Goal: Task Accomplishment & Management: Manage account settings

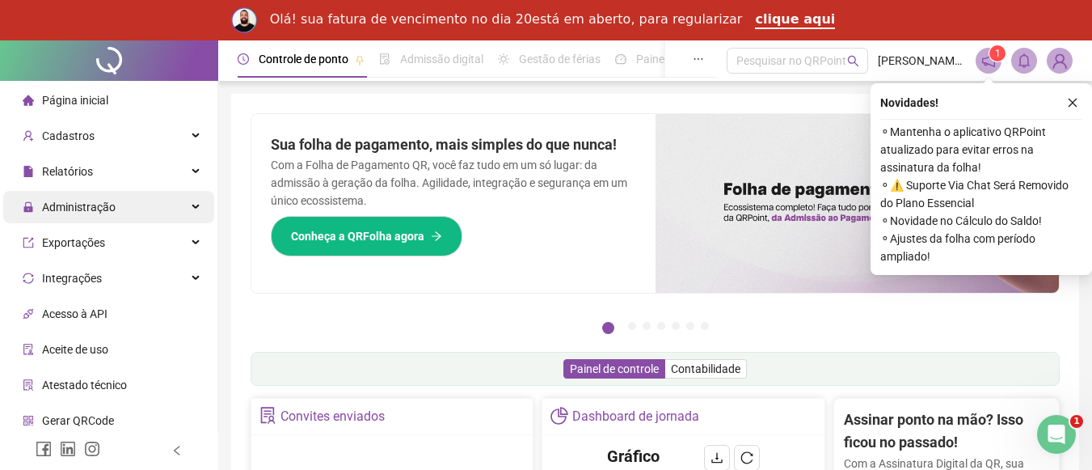
click at [109, 205] on span "Administração" at bounding box center [79, 207] width 74 height 13
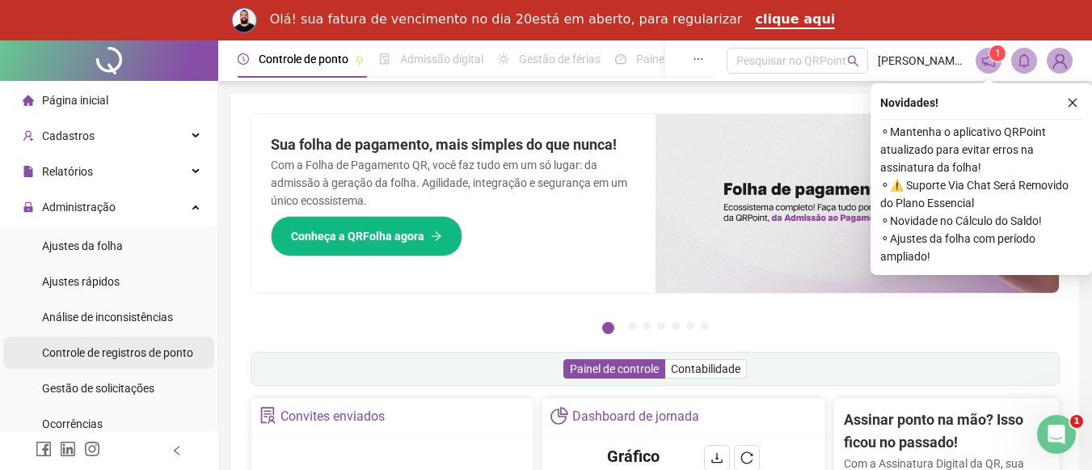
click at [145, 351] on span "Controle de registros de ponto" at bounding box center [117, 352] width 151 height 13
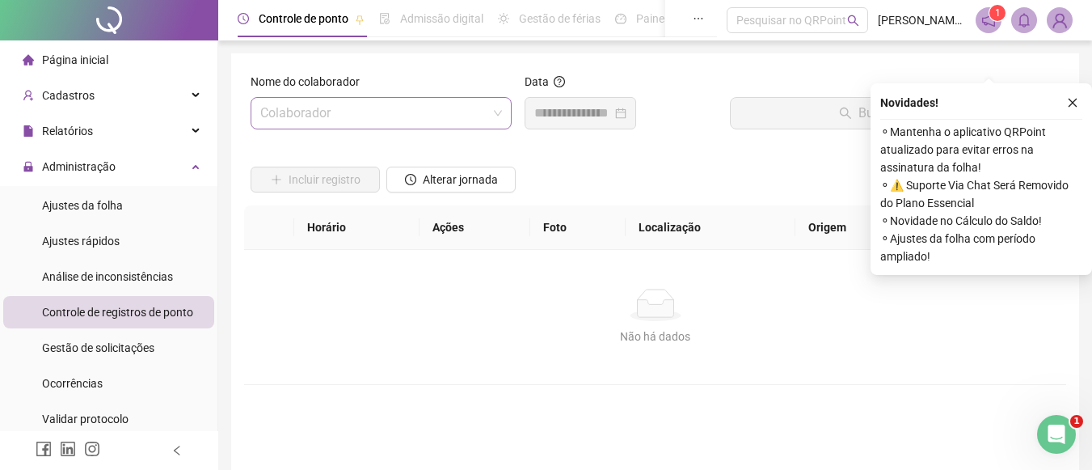
click at [497, 106] on span at bounding box center [381, 113] width 242 height 31
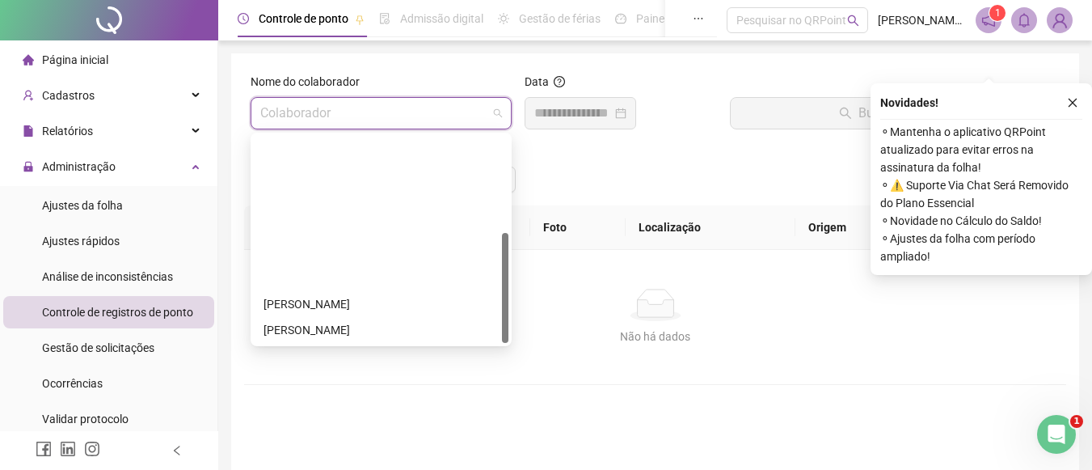
scroll to position [181, 0]
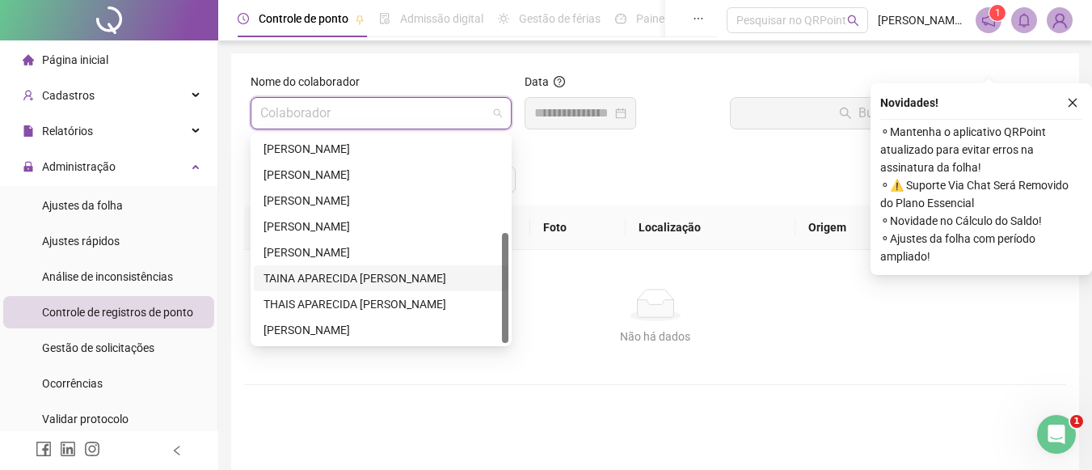
click at [382, 277] on div "TAINA APARECIDA ANTUNES DOS SANTOS" at bounding box center [381, 278] width 235 height 18
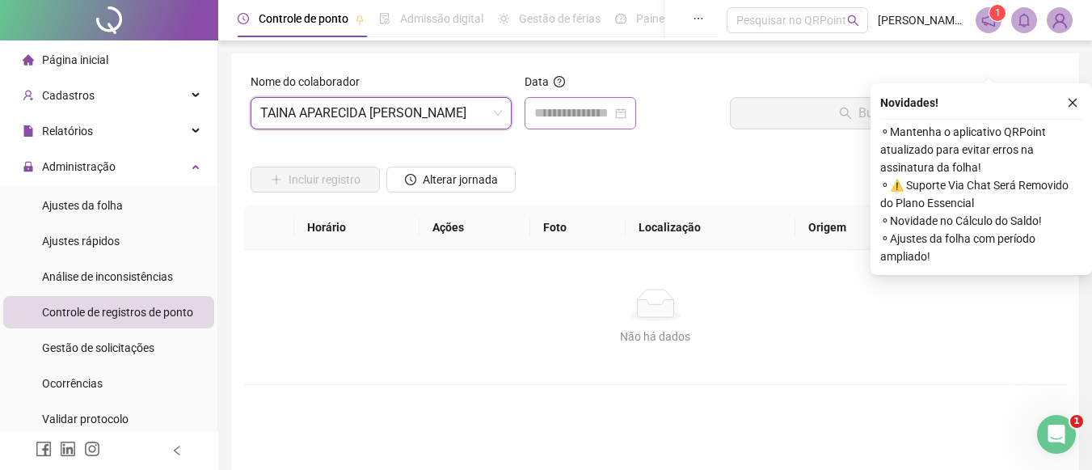
click at [627, 111] on div at bounding box center [580, 112] width 92 height 19
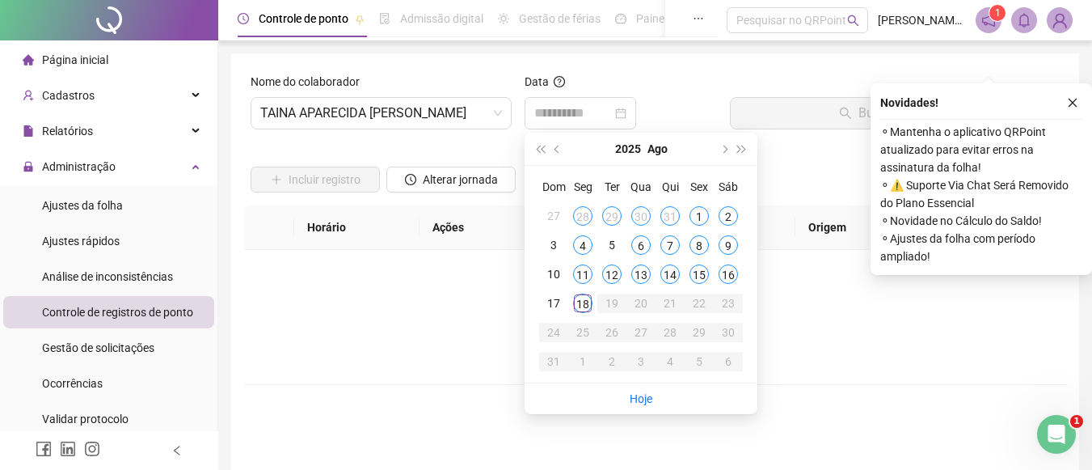
drag, startPoint x: 699, startPoint y: 272, endPoint x: 758, endPoint y: 202, distance: 91.3
click at [703, 272] on div "15" at bounding box center [699, 273] width 19 height 19
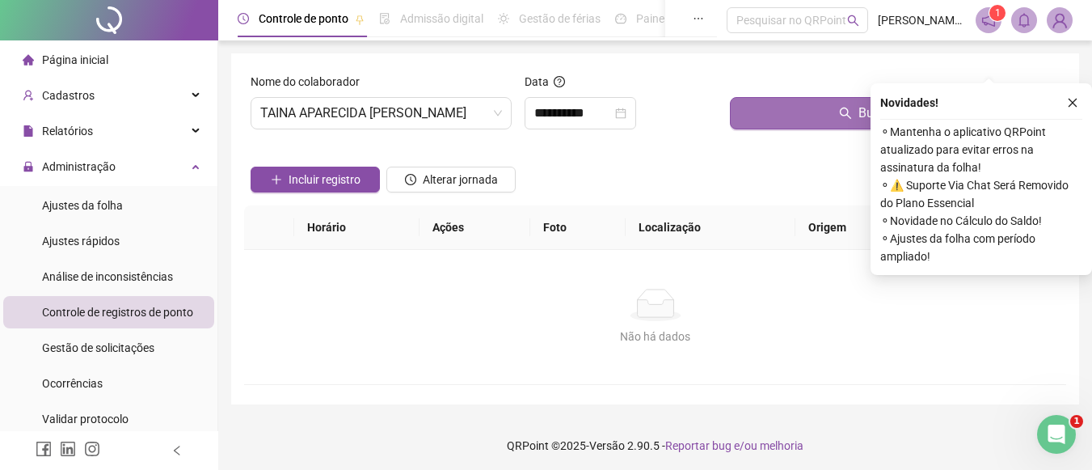
click at [800, 120] on button "Buscar registros" at bounding box center [895, 113] width 330 height 32
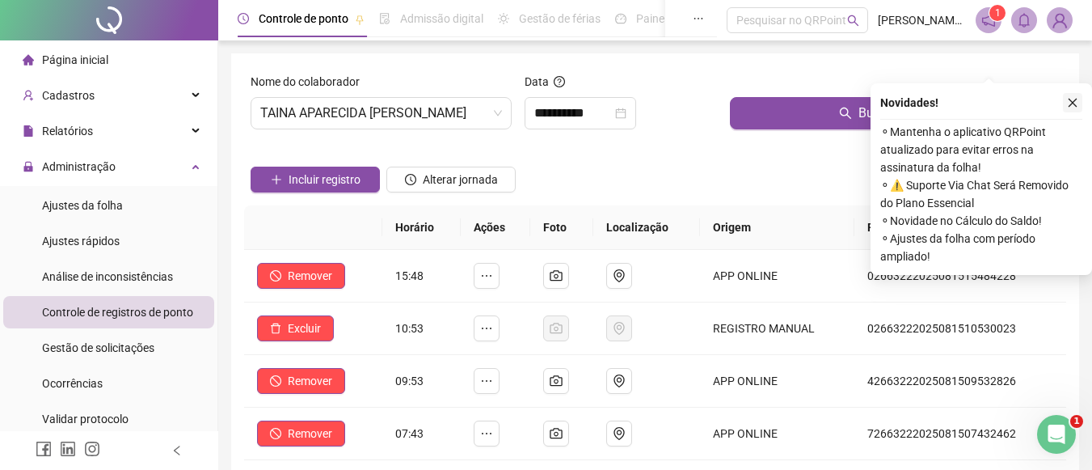
click at [1075, 104] on icon "close" at bounding box center [1073, 103] width 9 height 9
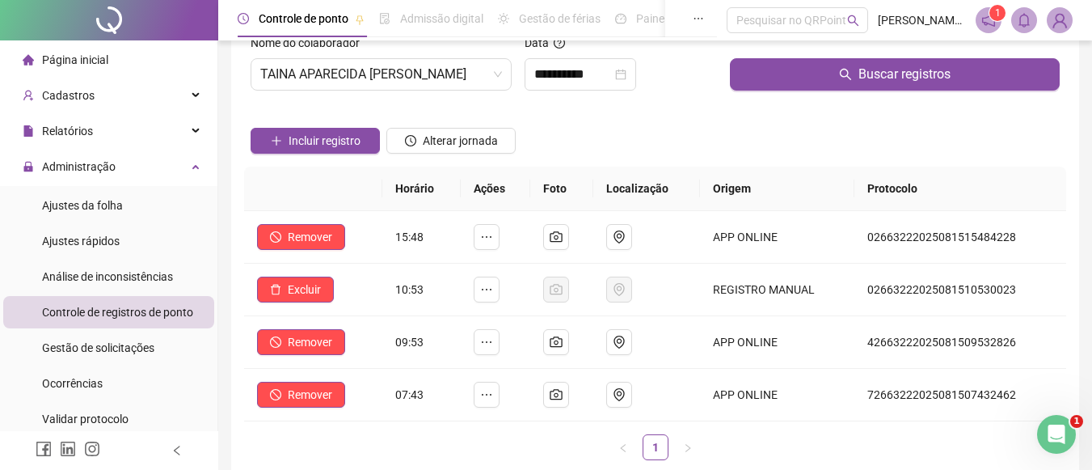
scroll to position [0, 0]
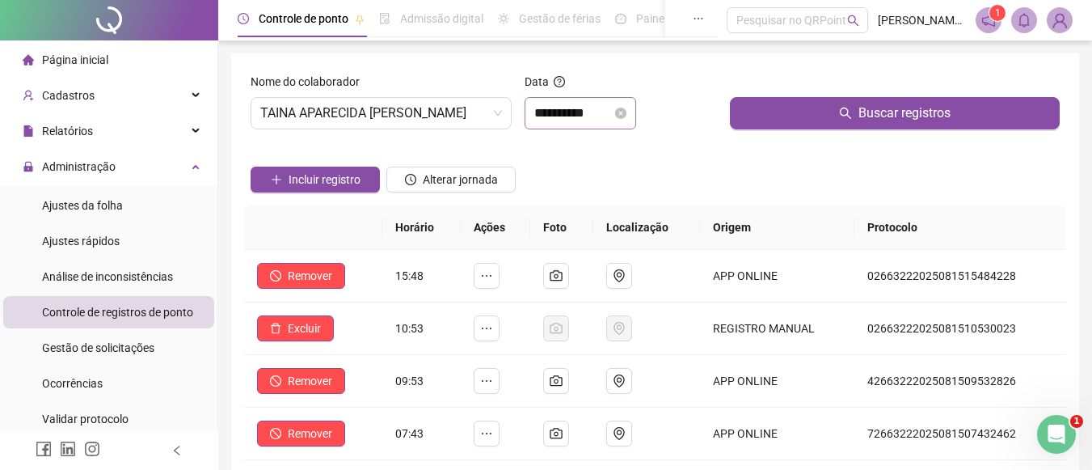
click at [627, 107] on div "**********" at bounding box center [580, 112] width 92 height 19
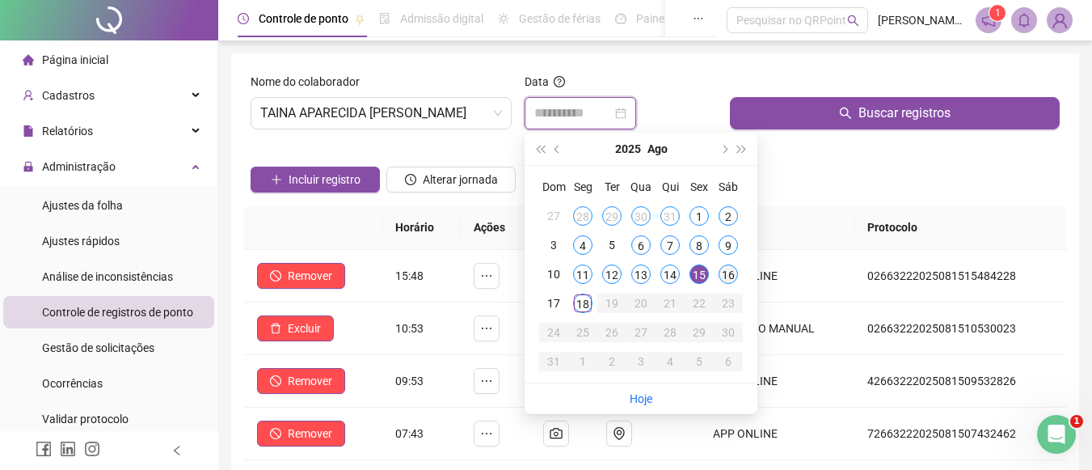
type input "**********"
click at [735, 268] on div "16" at bounding box center [728, 273] width 19 height 19
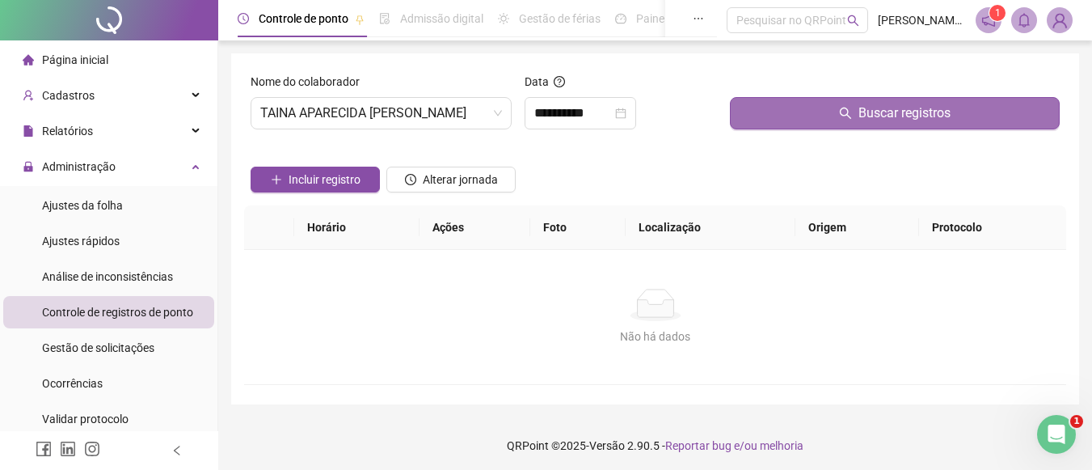
click at [838, 127] on button "Buscar registros" at bounding box center [895, 113] width 330 height 32
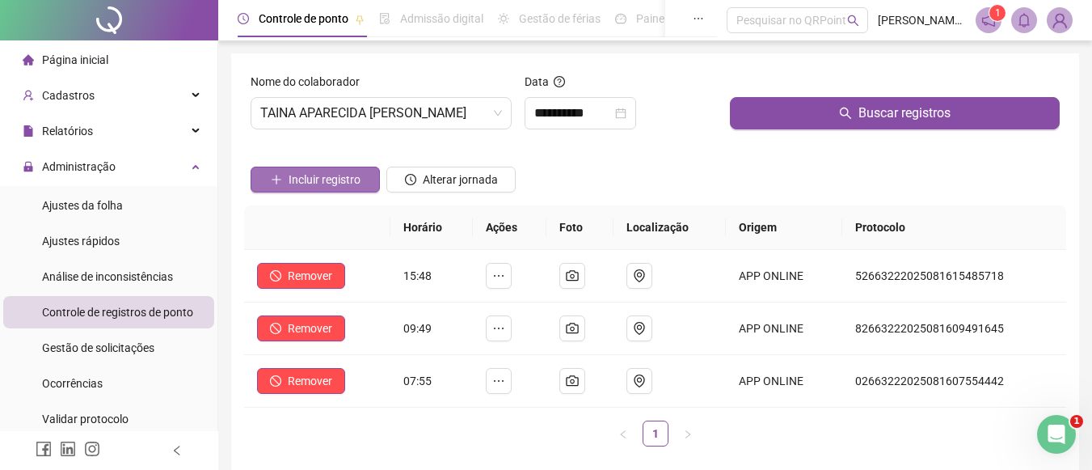
click at [353, 183] on span "Incluir registro" at bounding box center [325, 180] width 72 height 18
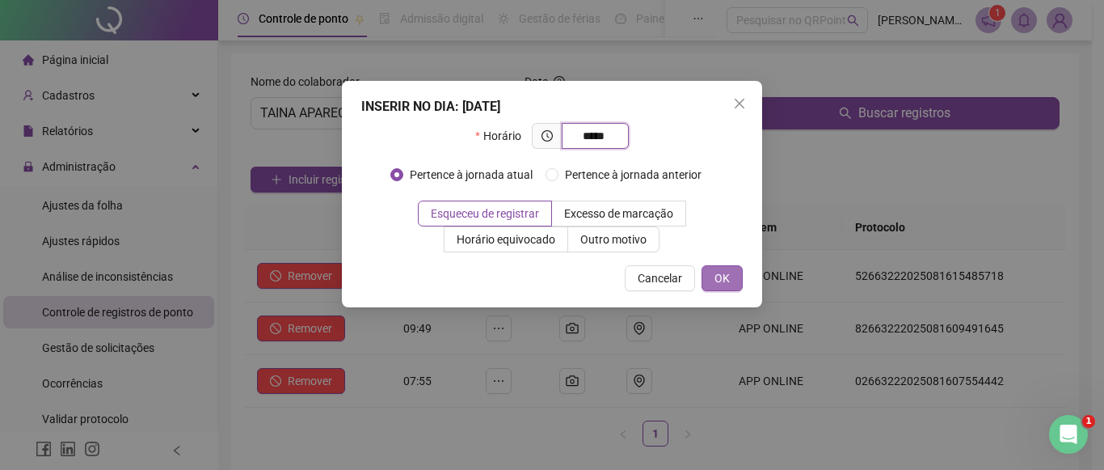
type input "*****"
click at [718, 281] on span "OK" at bounding box center [722, 278] width 15 height 18
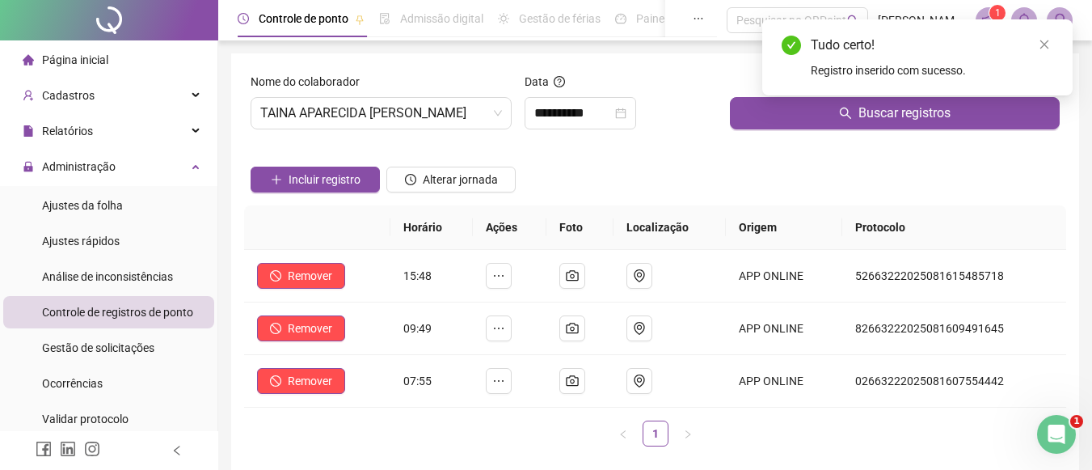
click at [825, 95] on div "Tudo certo! Registro inserido com sucesso." at bounding box center [917, 57] width 310 height 76
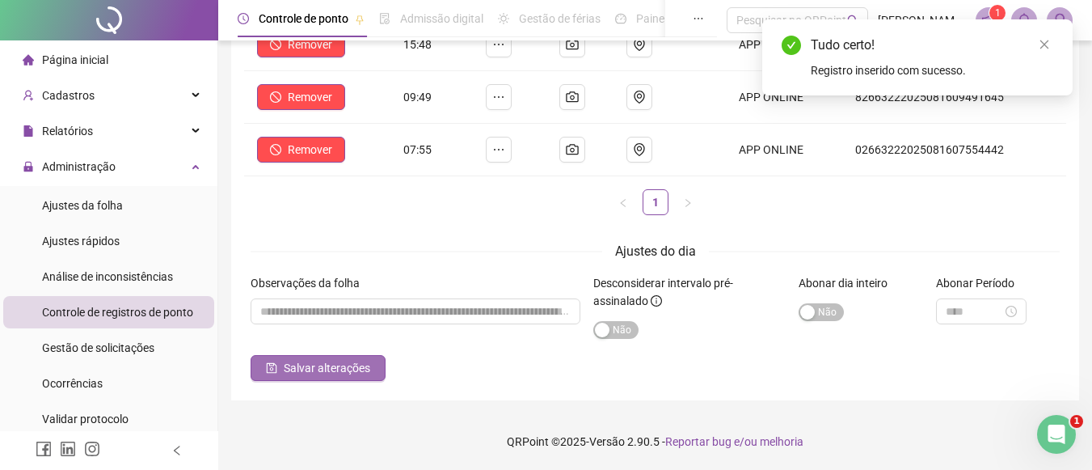
click at [329, 367] on span "Salvar alterações" at bounding box center [327, 368] width 87 height 18
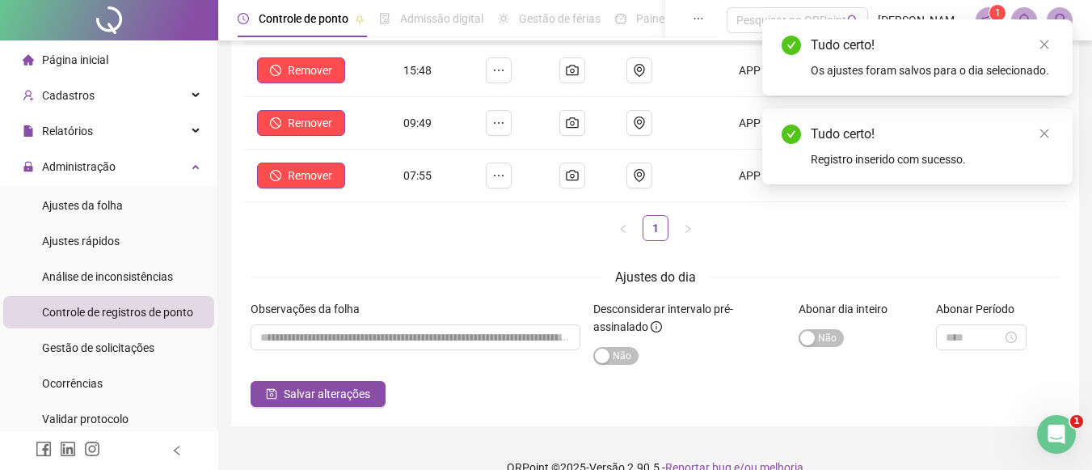
scroll to position [0, 0]
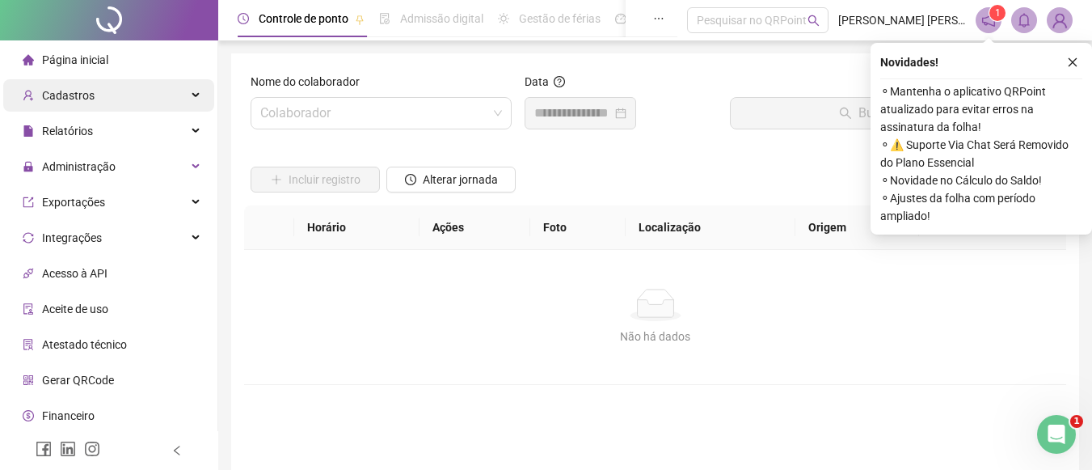
click at [77, 100] on span "Cadastros" at bounding box center [68, 95] width 53 height 13
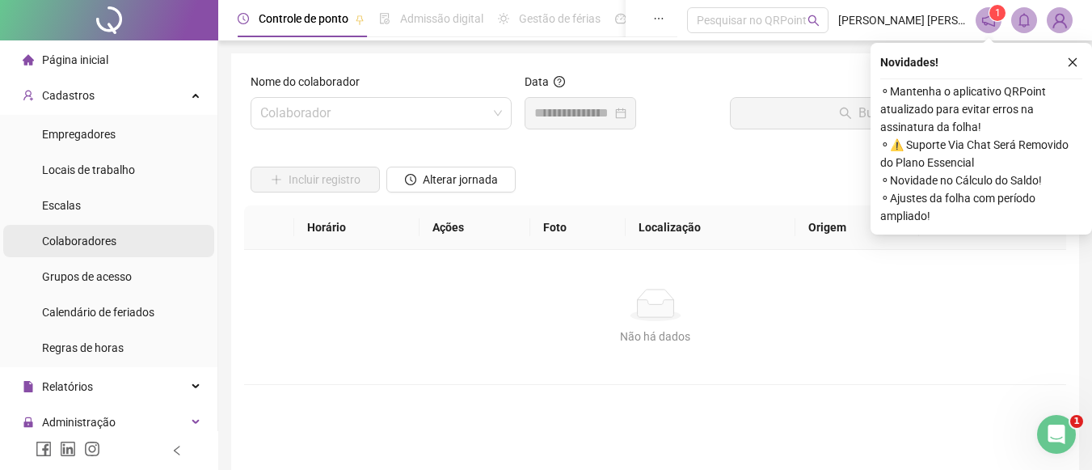
click at [137, 240] on li "Colaboradores" at bounding box center [108, 241] width 211 height 32
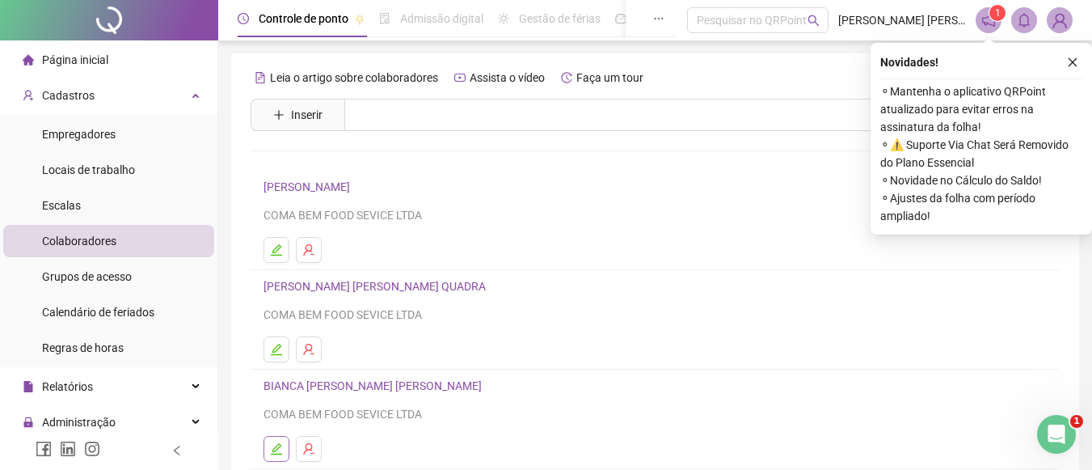
click at [278, 448] on icon "edit" at bounding box center [276, 448] width 11 height 11
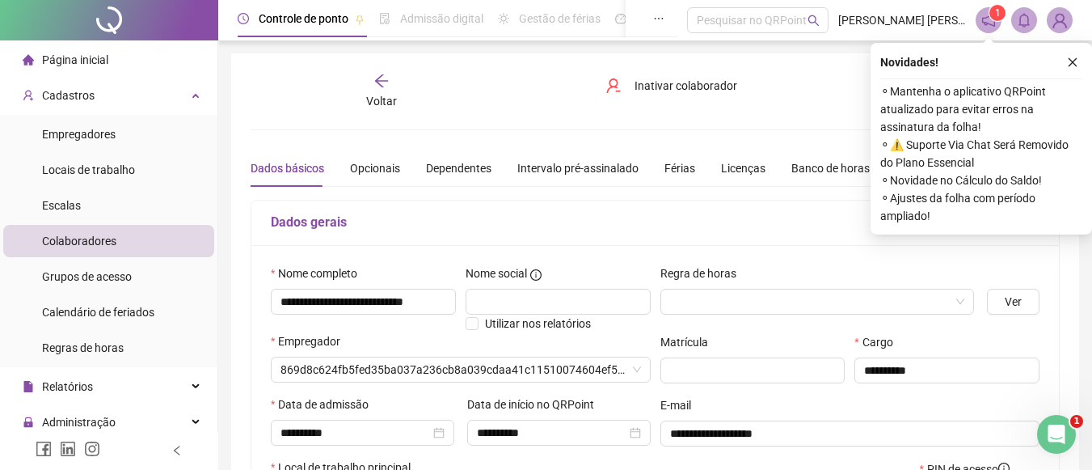
type input "**********"
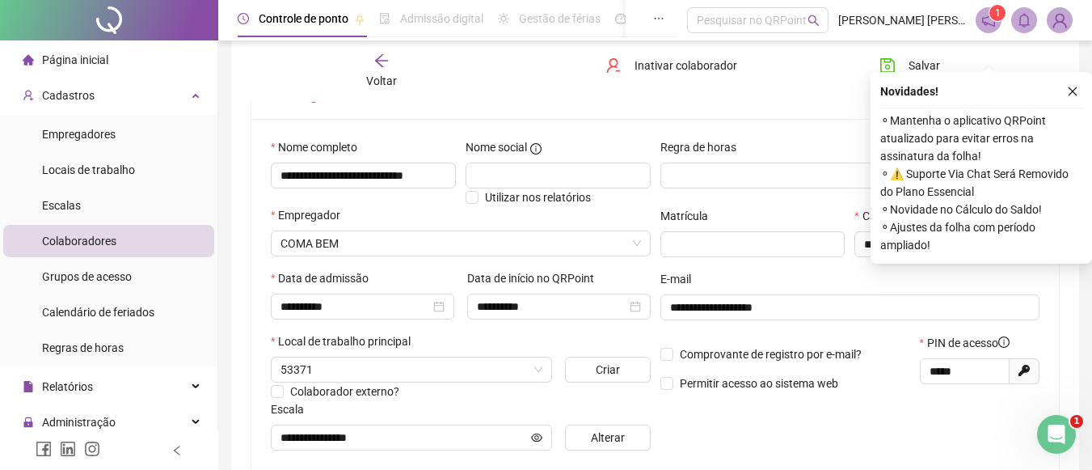
scroll to position [162, 0]
